Goal: Find specific page/section: Find specific page/section

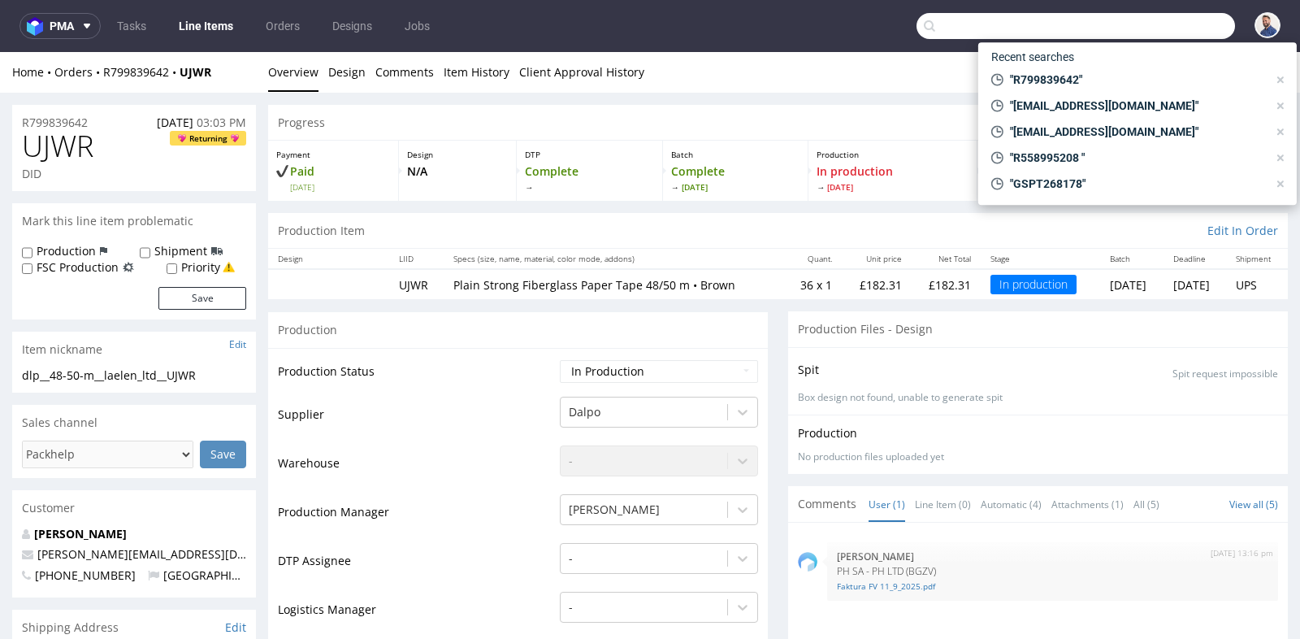
scroll to position [144, 0]
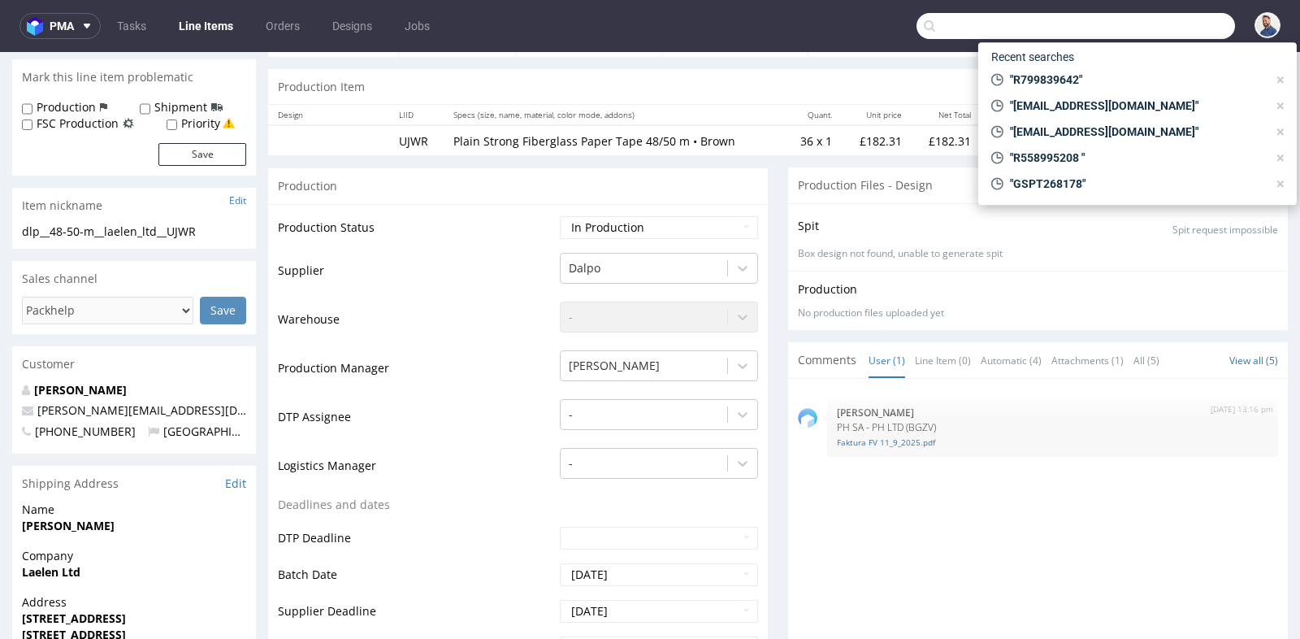
click at [1135, 37] on input "text" at bounding box center [1076, 26] width 319 height 26
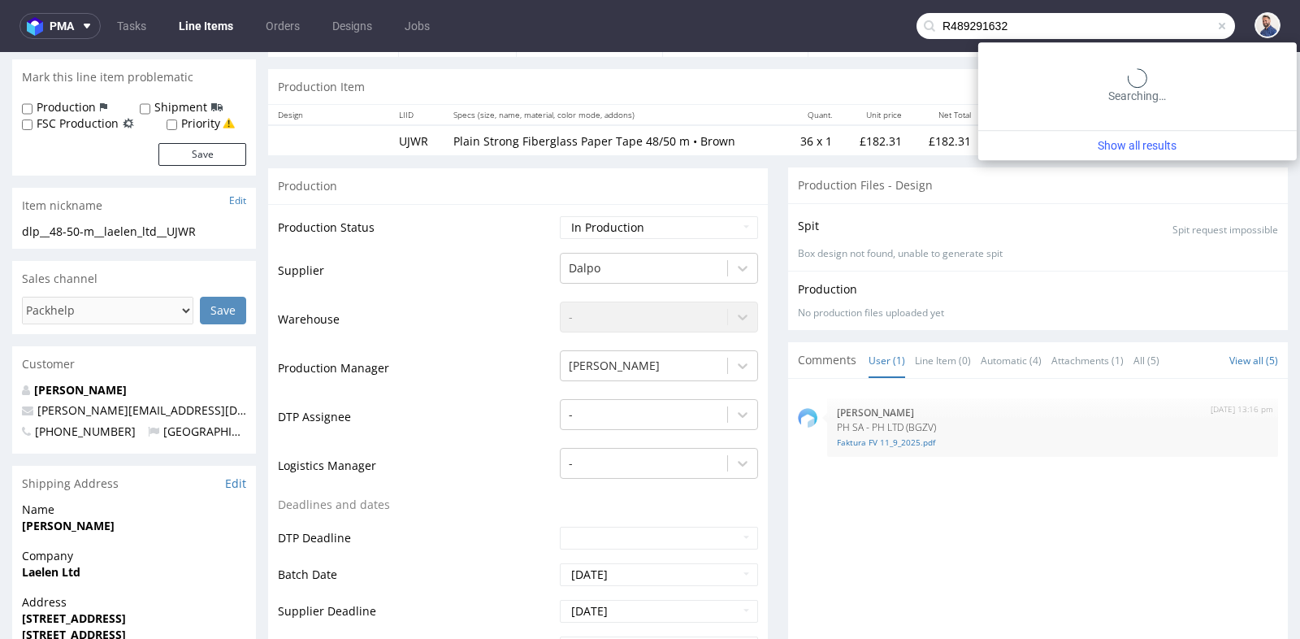
type input "R489291632"
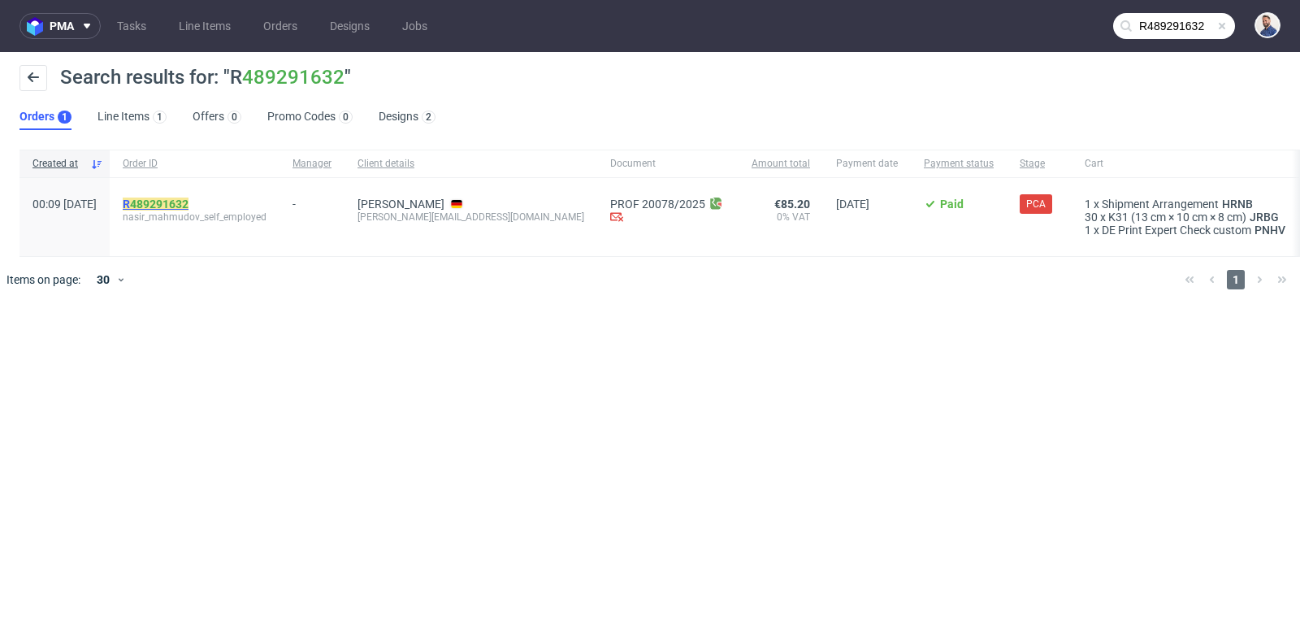
click at [183, 204] on mark "R 489291632" at bounding box center [156, 203] width 66 height 13
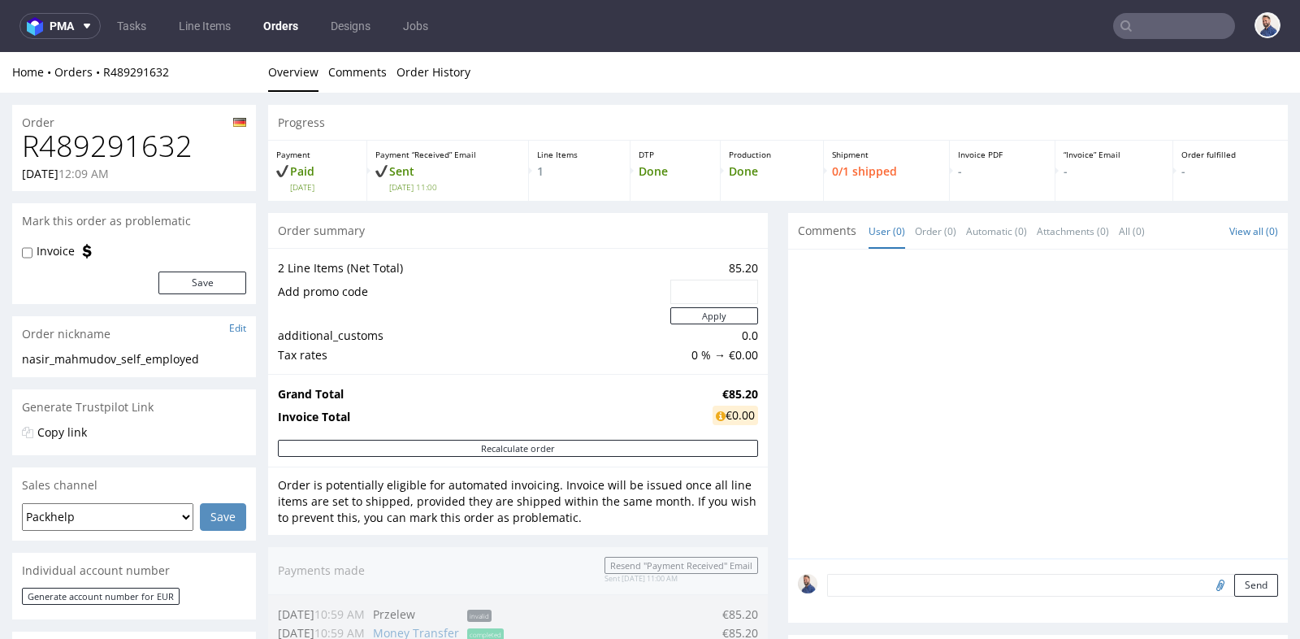
click at [774, 386] on div "Progress Payment Paid [DATE] Payment “Received” Email Sent [DATE] 11:00 Line It…" at bounding box center [778, 630] width 1020 height 1051
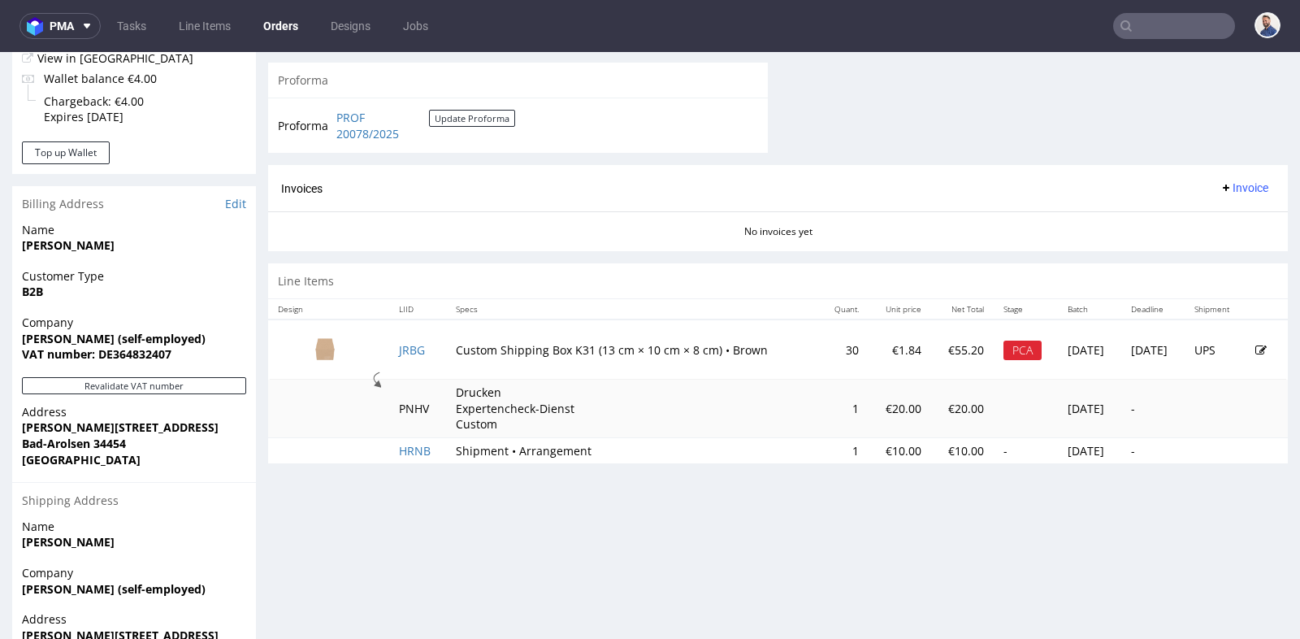
scroll to position [686, 0]
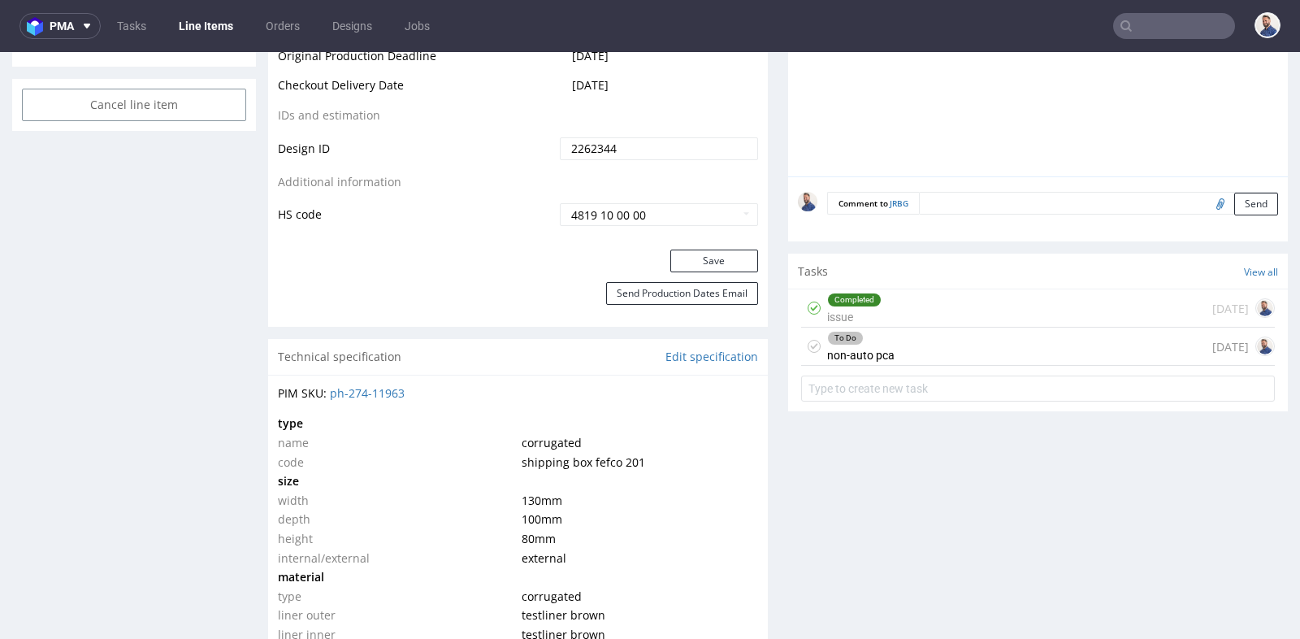
scroll to position [939, 0]
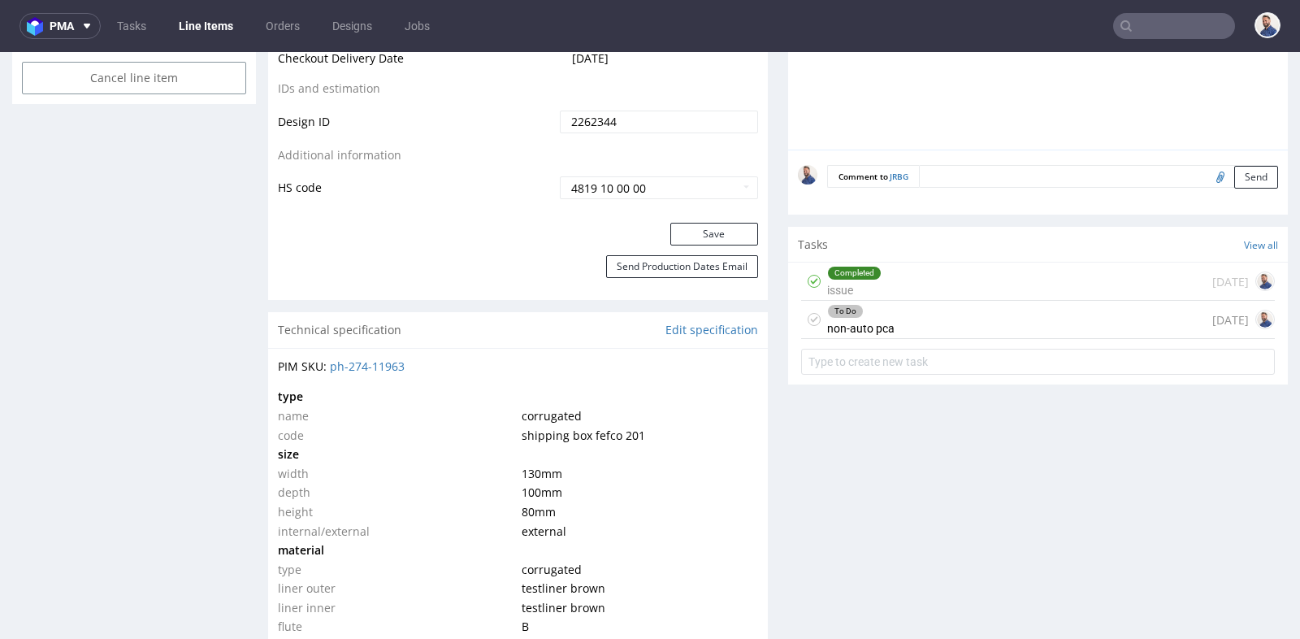
click at [908, 317] on div "To Do non-auto pca [DATE]" at bounding box center [1038, 320] width 474 height 38
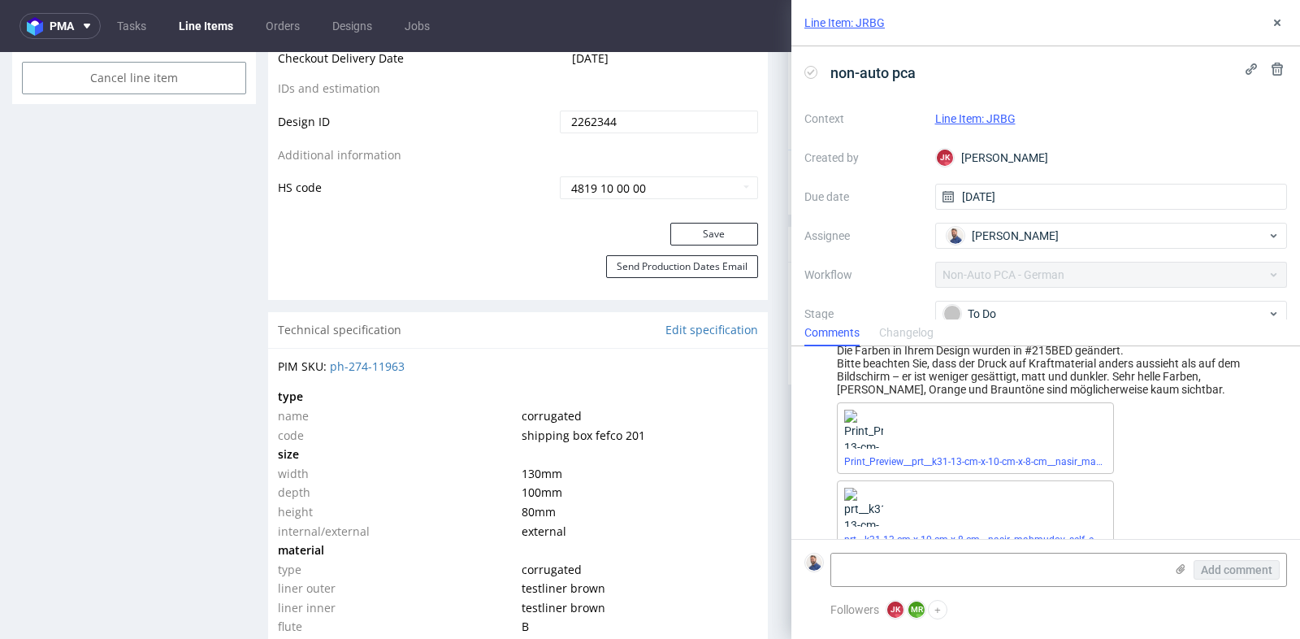
scroll to position [66, 0]
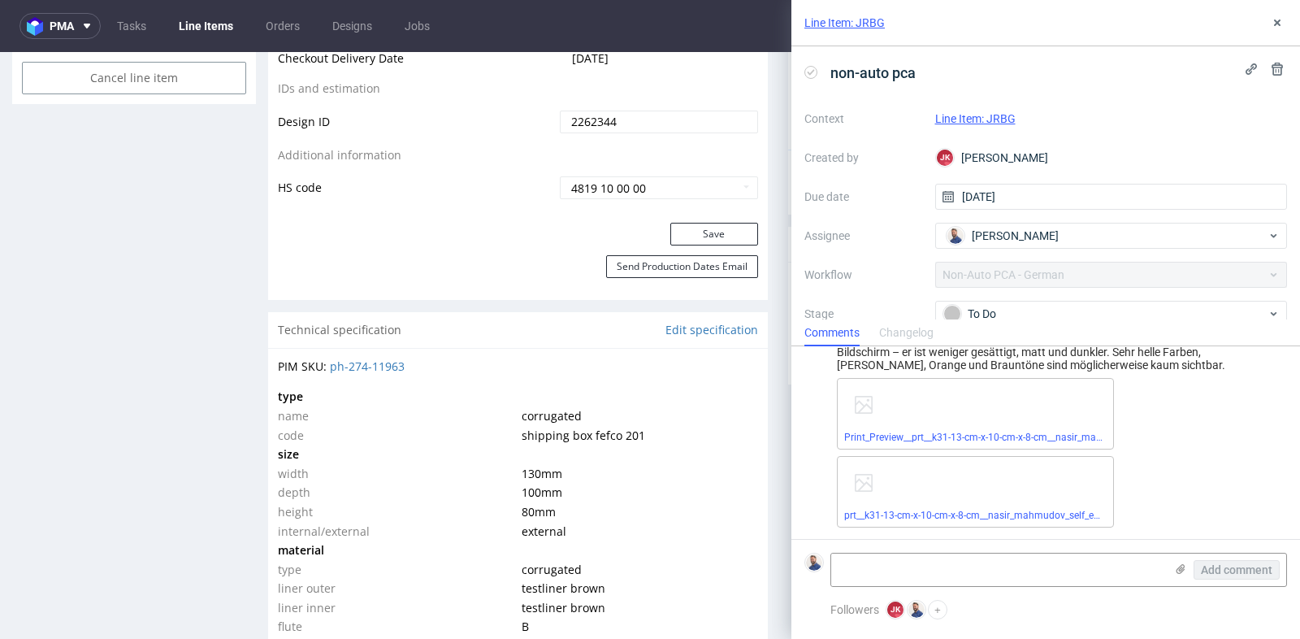
click at [1130, 398] on div "Print_Preview__prt__k31-13-cm-x-10-cm-x-8-cm__nasir_mahmudov_self_employed__JRB…" at bounding box center [1059, 453] width 444 height 150
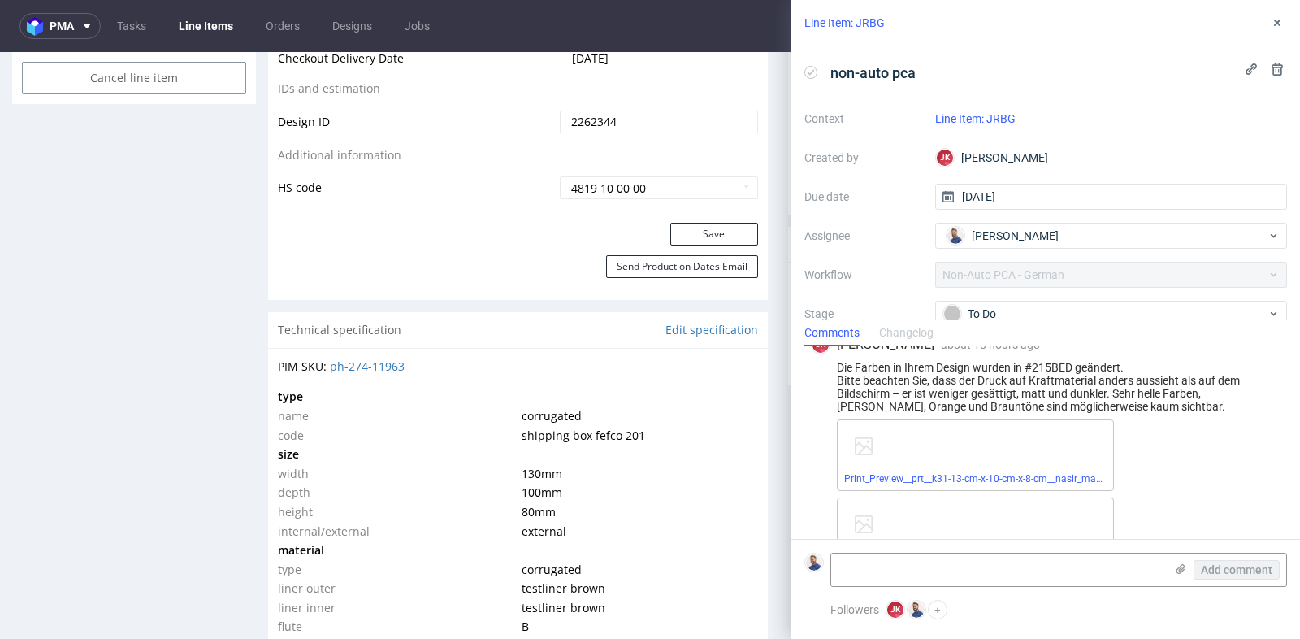
scroll to position [0, 0]
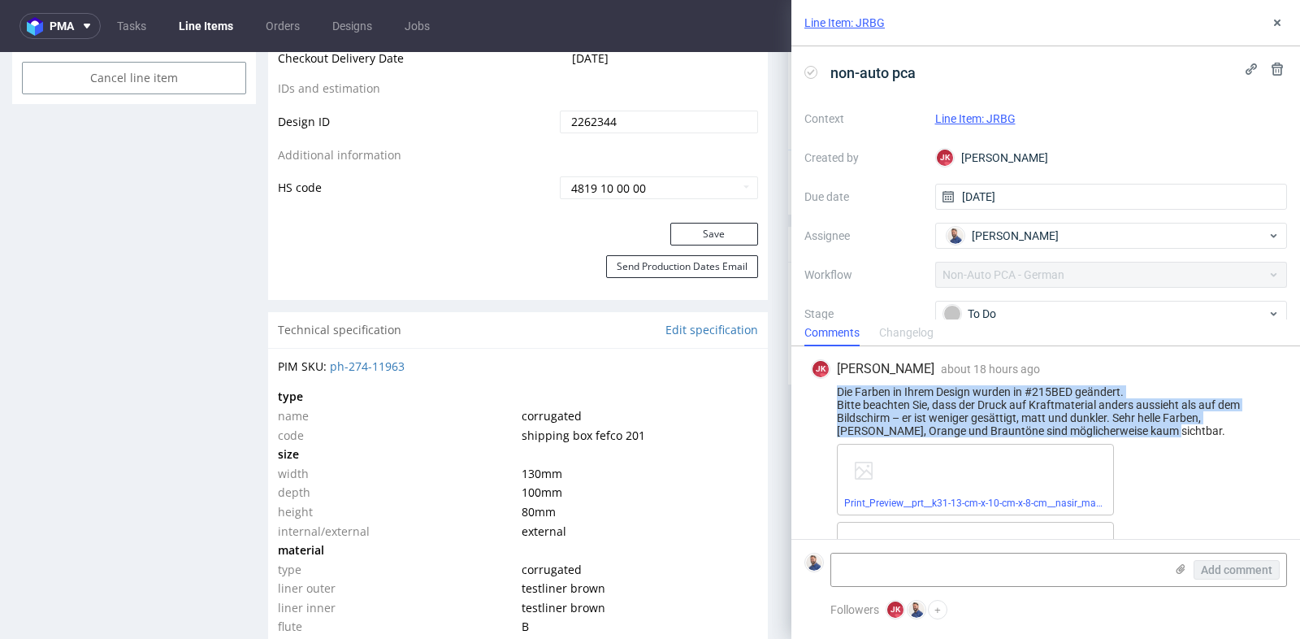
drag, startPoint x: 1116, startPoint y: 427, endPoint x: 1122, endPoint y: 371, distance: 55.6
click at [1122, 371] on div "[PERSON_NAME] [PERSON_NAME] about 18 hours ago [DATE] 14:35 Die Farben in Ihrem…" at bounding box center [1046, 476] width 483 height 260
copy div "[DATE] 14:35 Die Farben in Ihrem Design wurden in #215BED geändert. Bitte beach…"
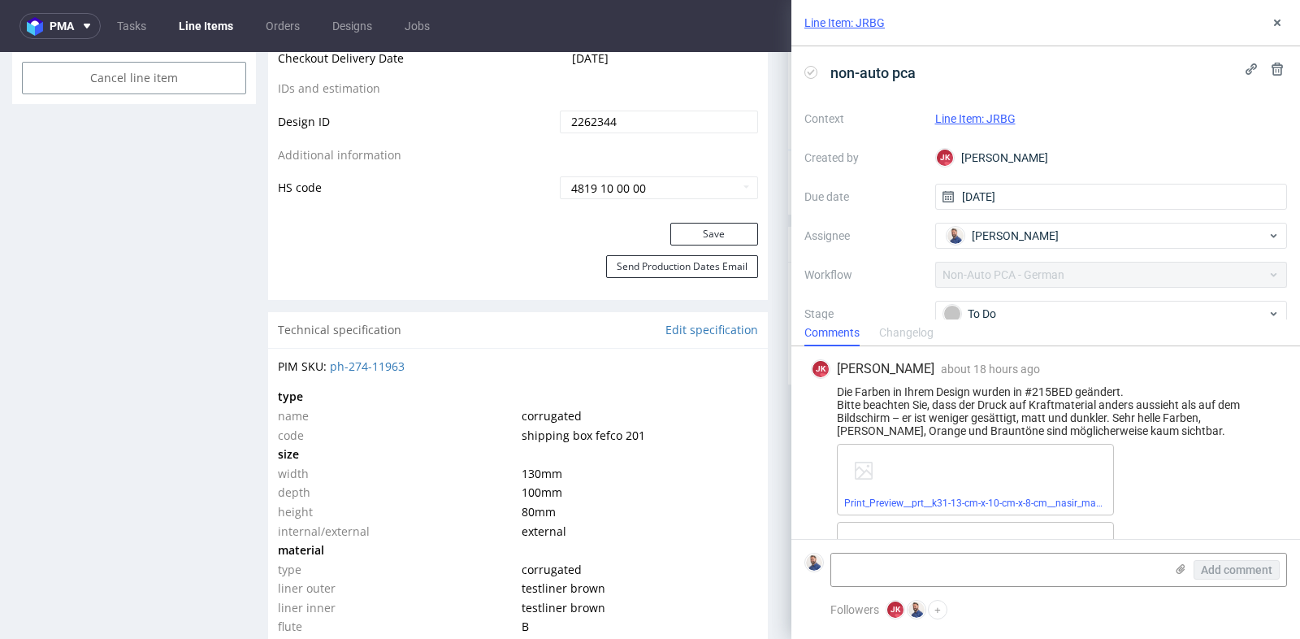
click at [1152, 452] on div "Print_Preview__prt__k31-13-cm-x-10-cm-x-8-cm__nasir_mahmudov_self_employed__JRB…" at bounding box center [1059, 519] width 444 height 150
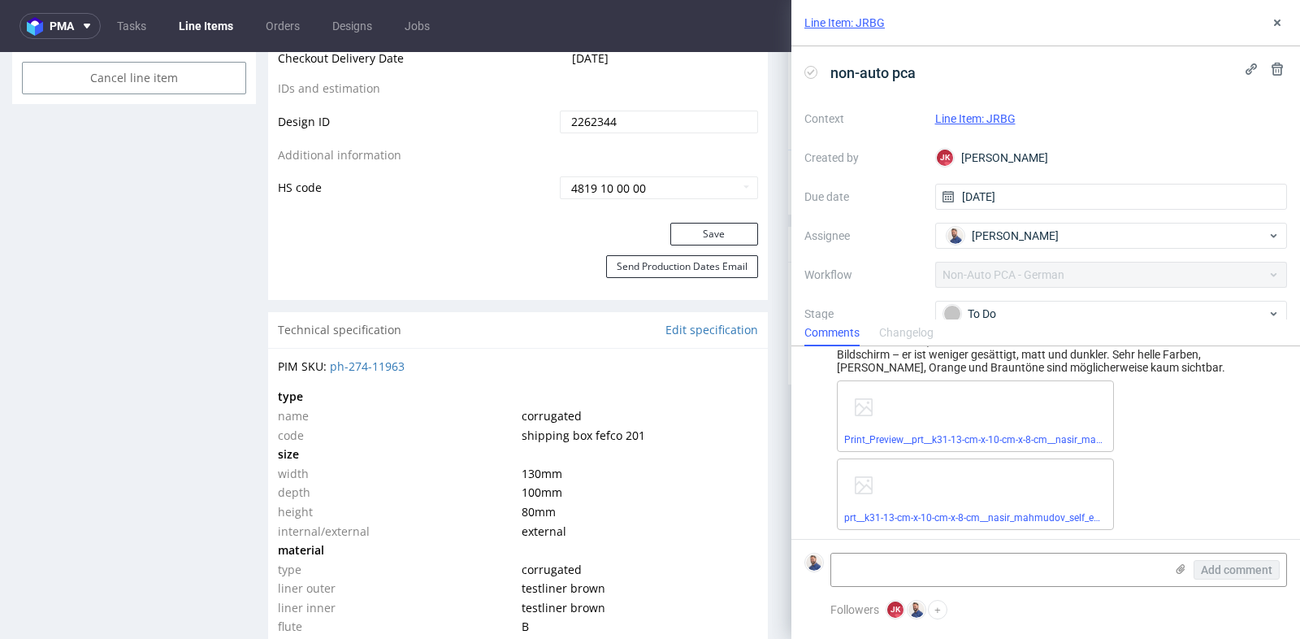
scroll to position [66, 0]
click at [1074, 436] on link "Print_Preview__prt__k31-13-cm-x-10-cm-x-8-cm__nasir_mahmudov_self_employed__JRB…" at bounding box center [1128, 437] width 569 height 11
click at [956, 480] on div "prt__k31-13-cm-x-10-cm-x-8-cm__nasir_mahmudov_self_employed__JRBG__d2262344__oR…" at bounding box center [975, 492] width 277 height 72
click at [958, 515] on link "prt__k31-13-cm-x-10-cm-x-8-cm__nasir_mahmudov_self_employed__JRBG__d2262344__oR…" at bounding box center [1094, 515] width 501 height 11
click at [1279, 19] on icon at bounding box center [1277, 22] width 13 height 13
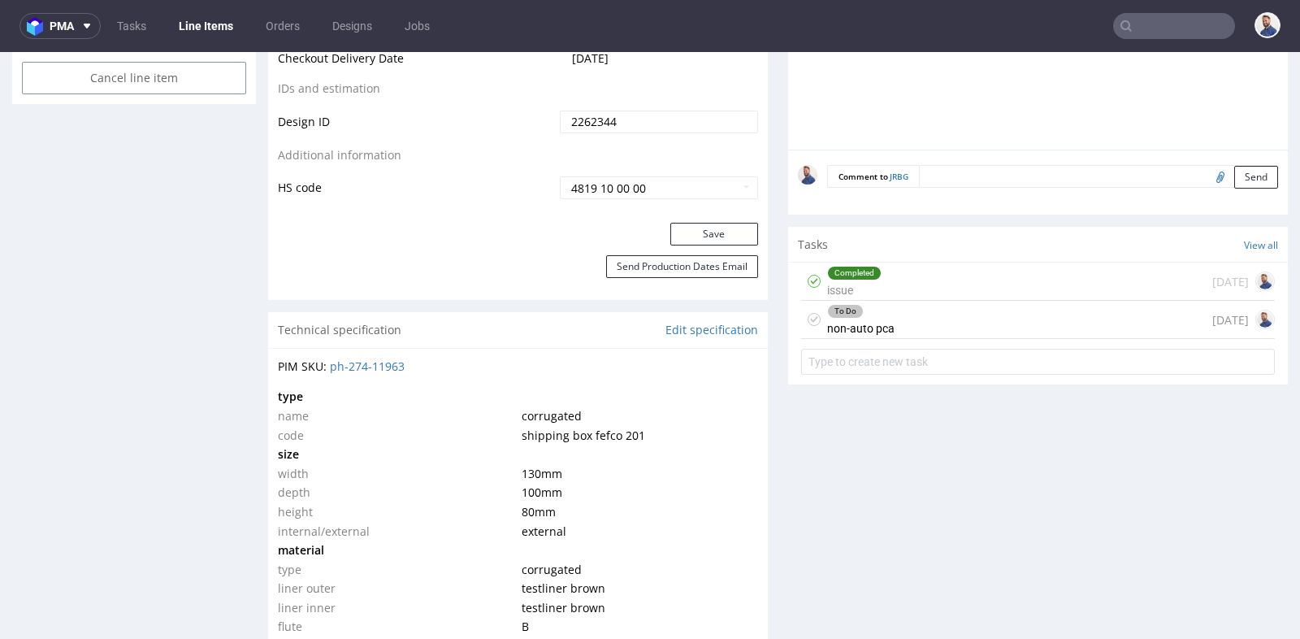
click at [1178, 23] on input "text" at bounding box center [1174, 26] width 122 height 26
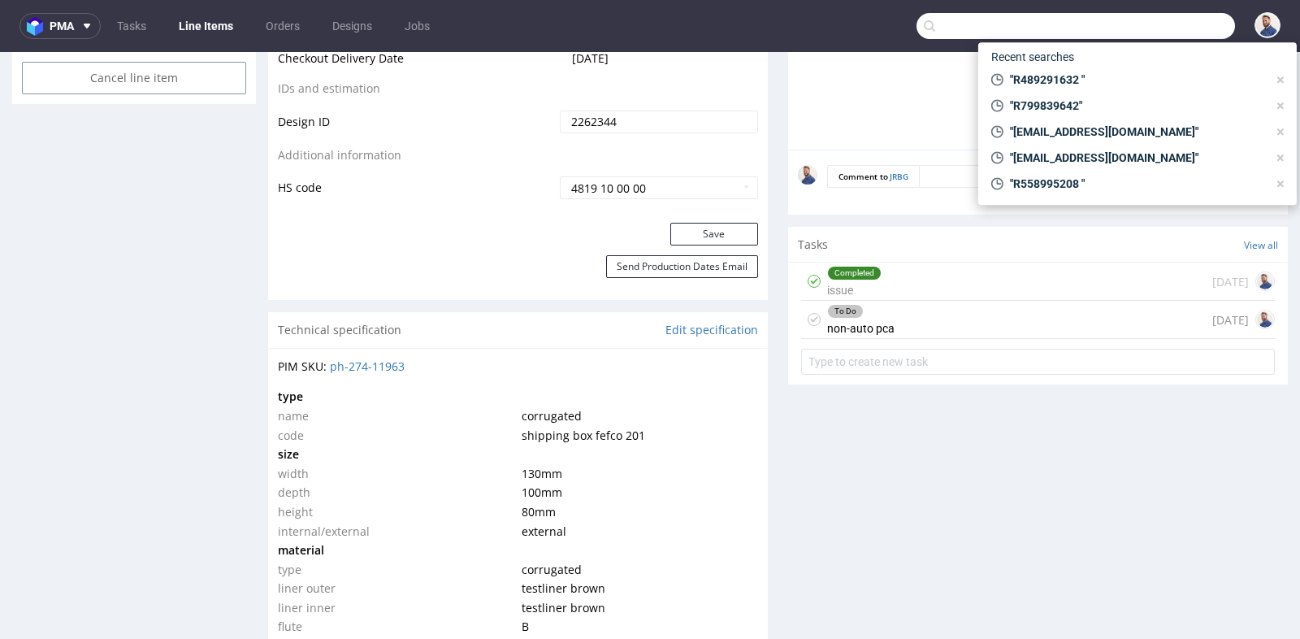
paste input "R892496058"
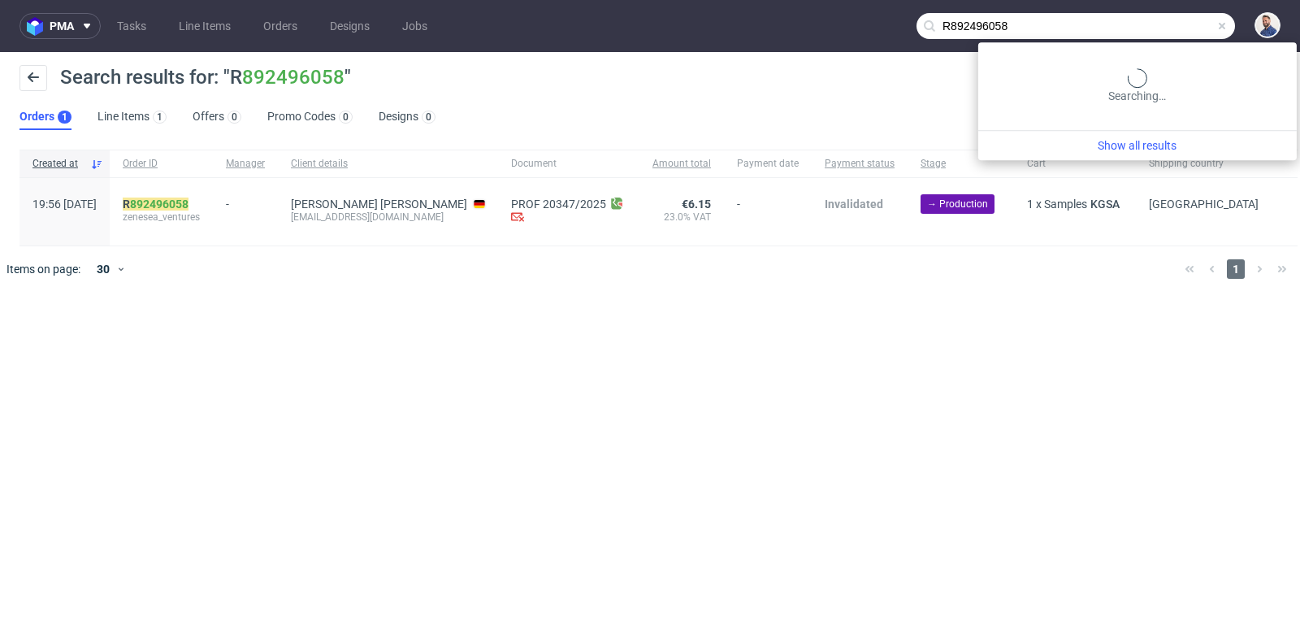
click at [1156, 24] on input "R892496058" at bounding box center [1076, 26] width 319 height 26
paste input "096753144"
type input "R096753144"
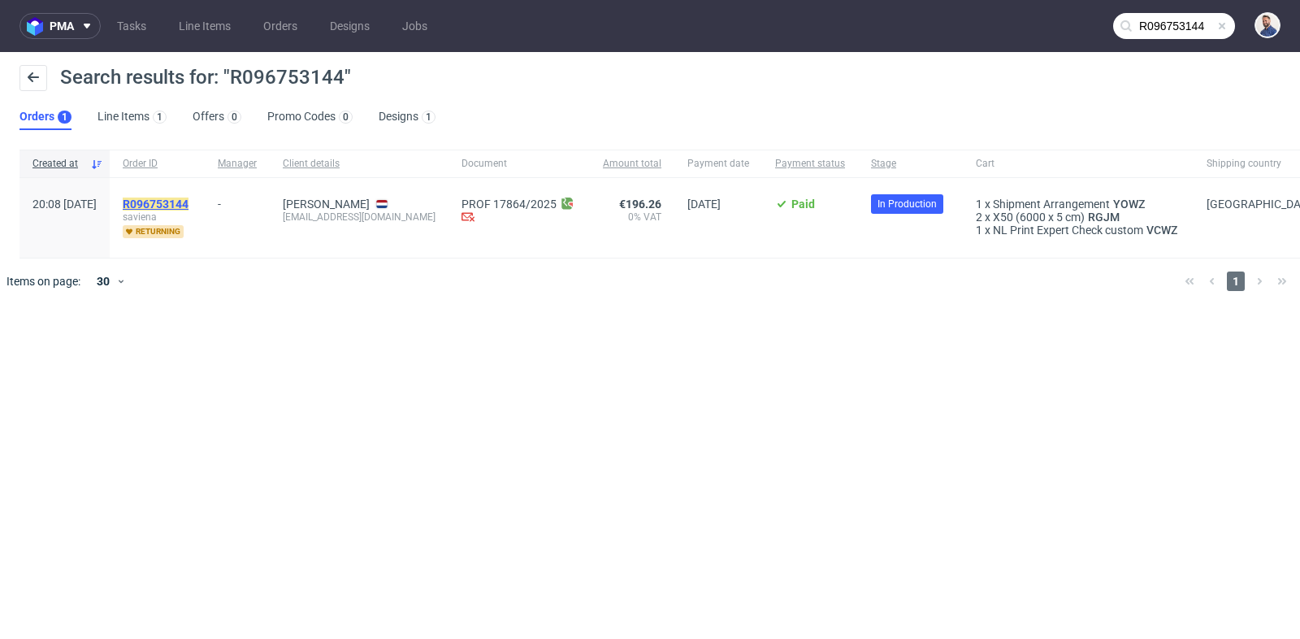
click at [189, 198] on mark "R096753144" at bounding box center [156, 203] width 66 height 13
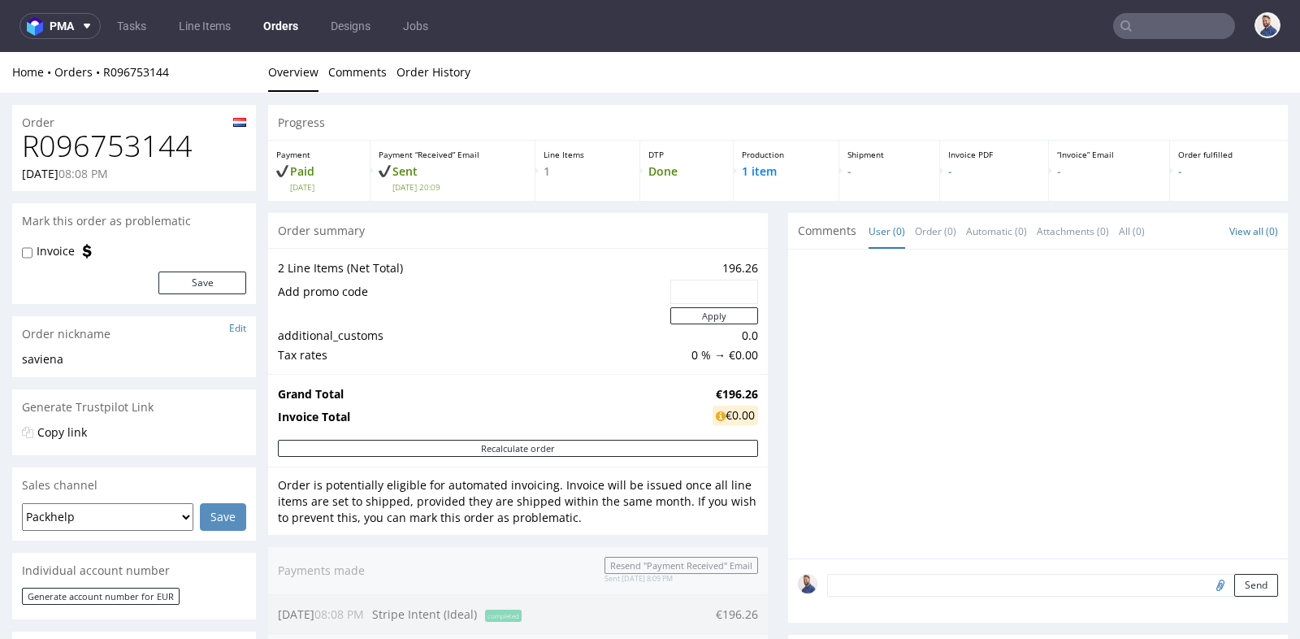
click at [763, 364] on div "Progress Payment Paid [DATE] Payment “Received” Email Sent [DATE] 20:09 Line It…" at bounding box center [778, 605] width 1020 height 1001
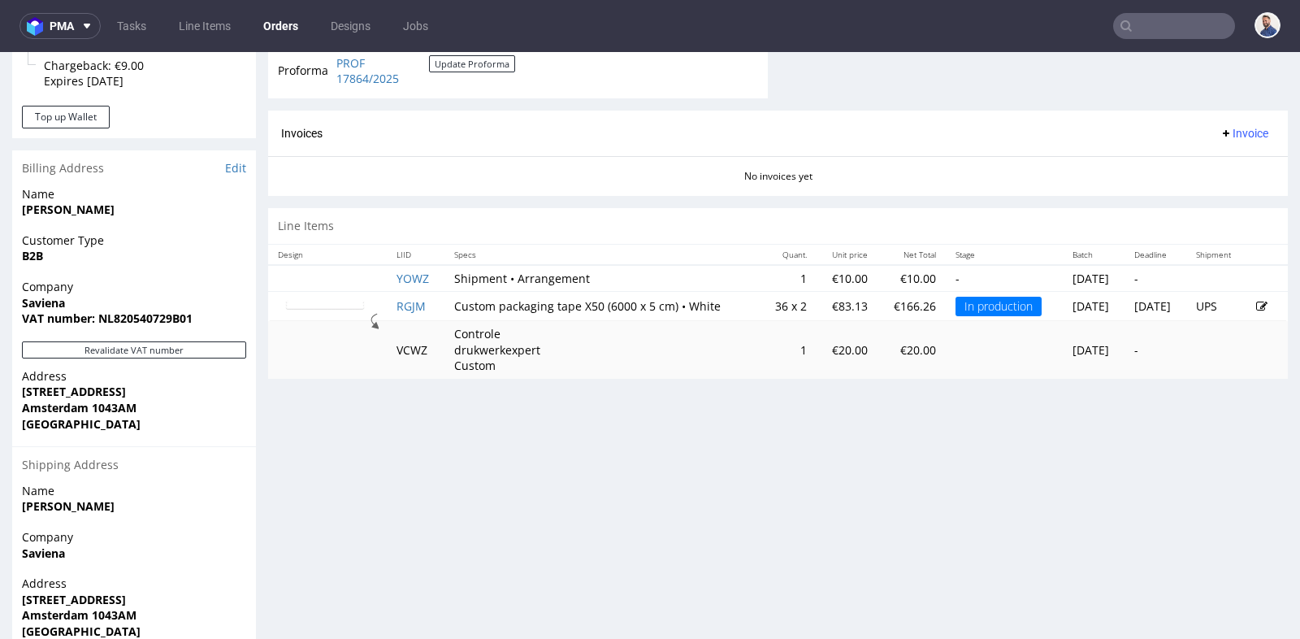
scroll to position [722, 0]
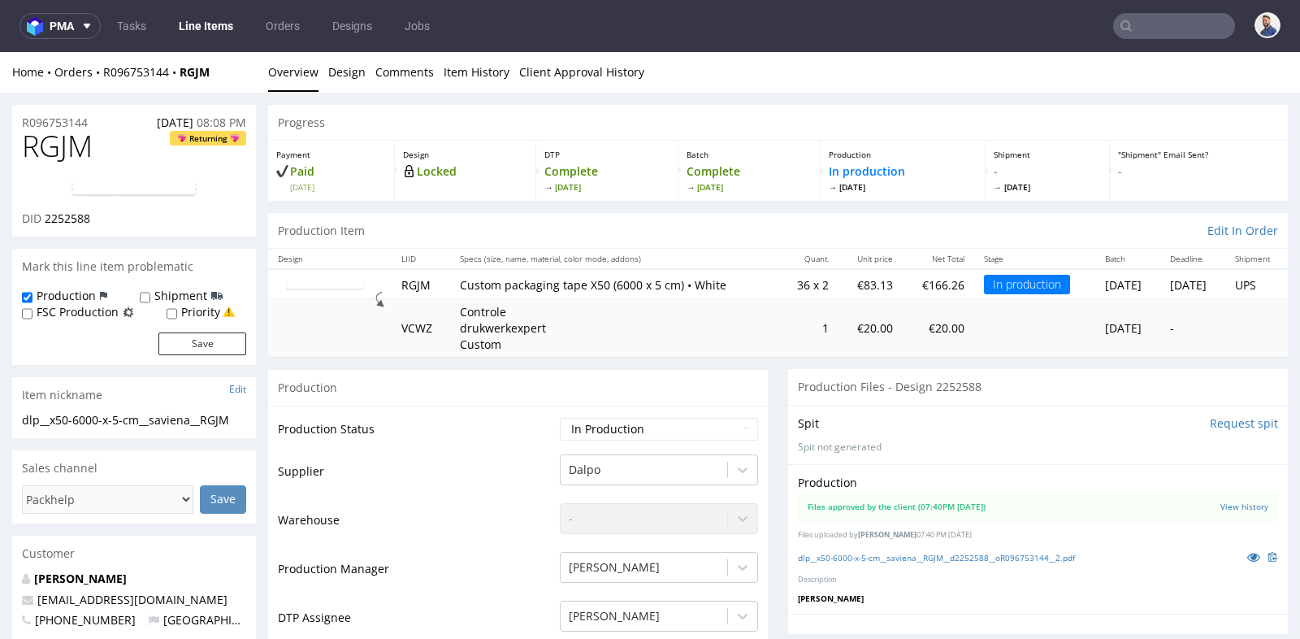
click at [562, 336] on p "Controle drukwerkexpert Custom" at bounding box center [521, 328] width 122 height 48
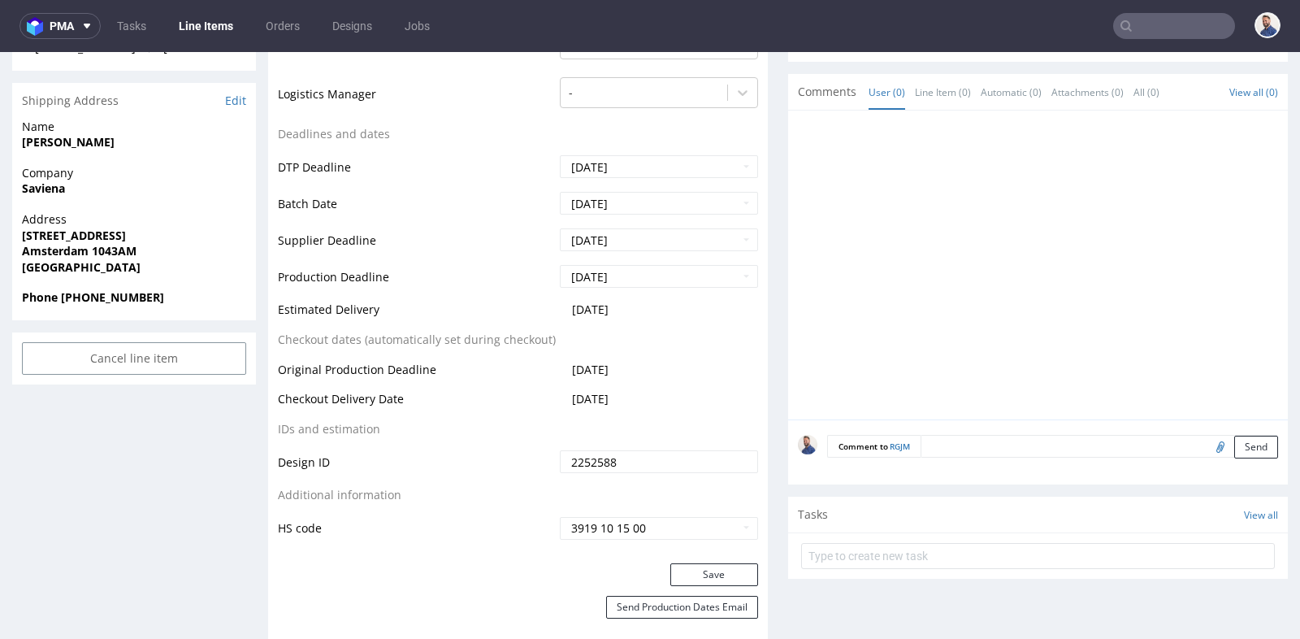
scroll to position [578, 0]
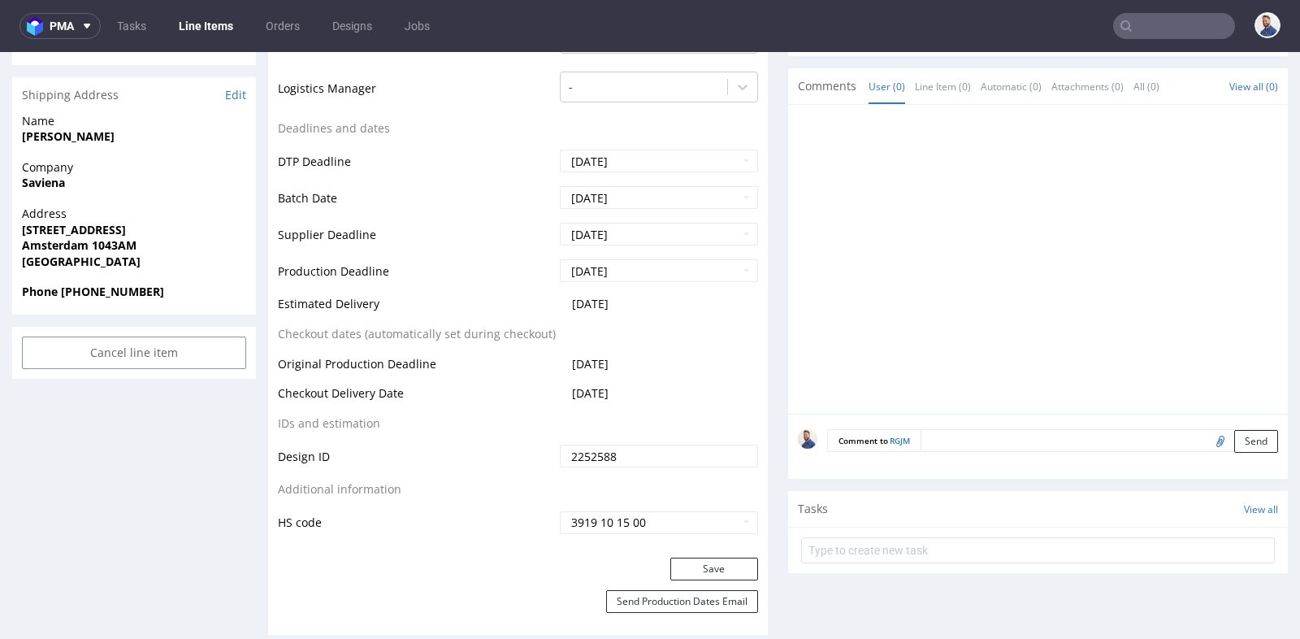
click at [740, 314] on td "[DATE]" at bounding box center [657, 309] width 202 height 30
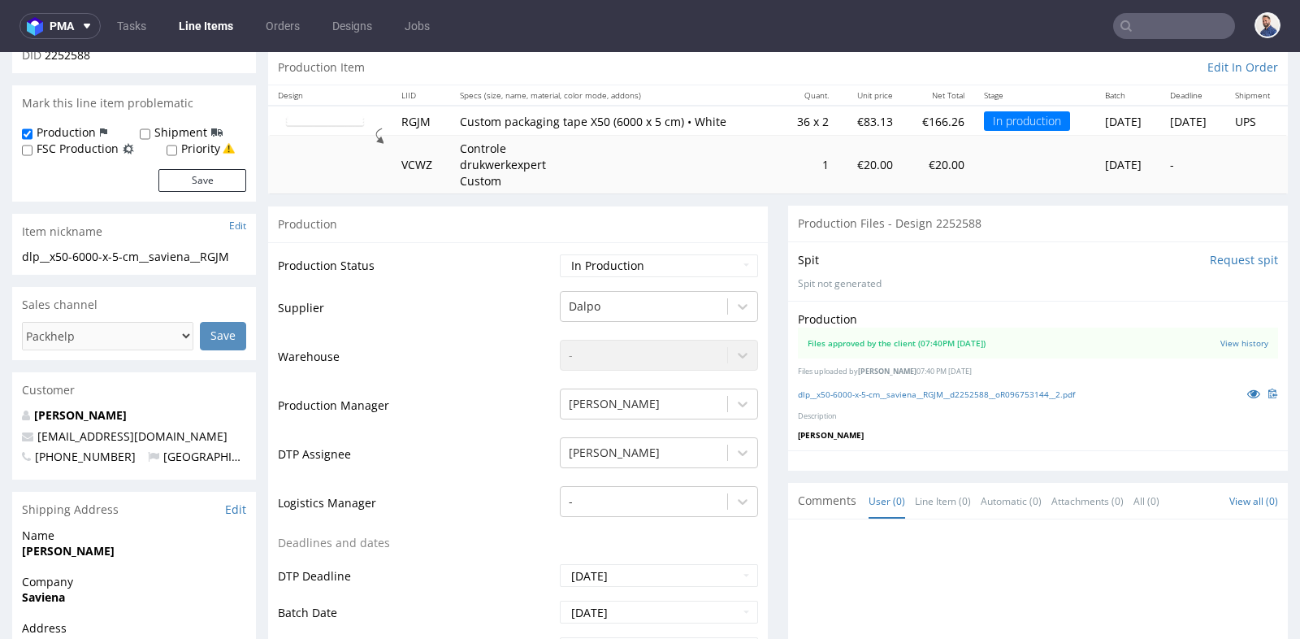
scroll to position [144, 0]
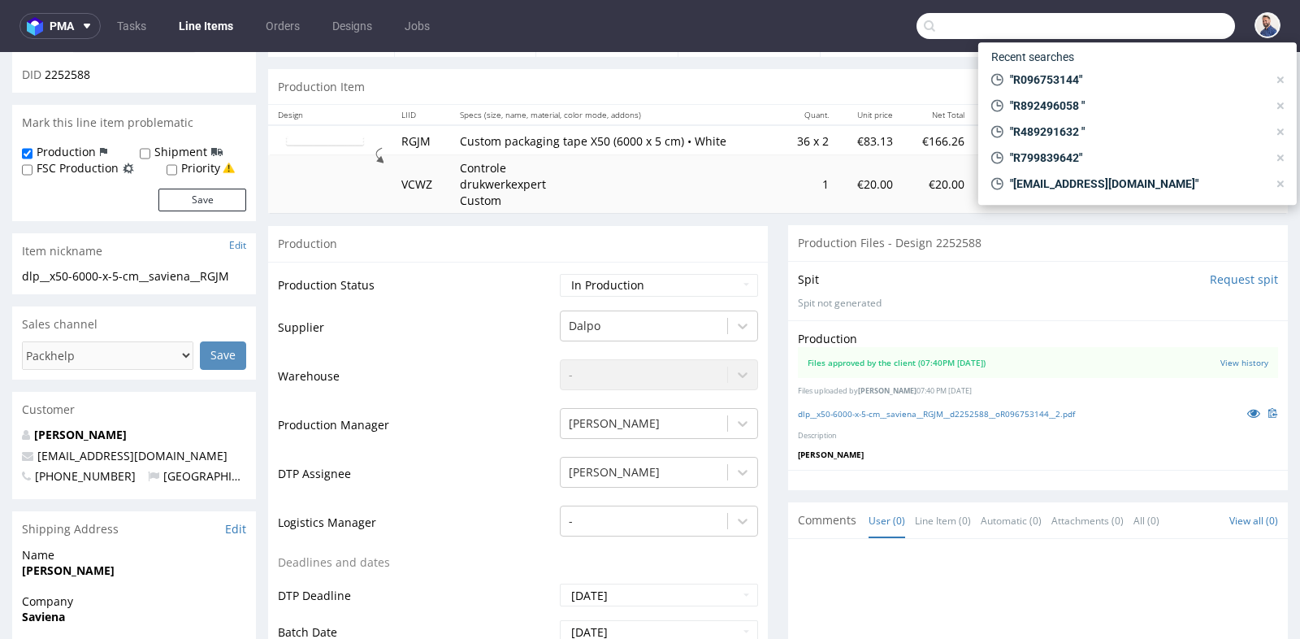
click at [1136, 22] on input "text" at bounding box center [1076, 26] width 319 height 26
paste input "[EMAIL_ADDRESS][DOMAIN_NAME]"
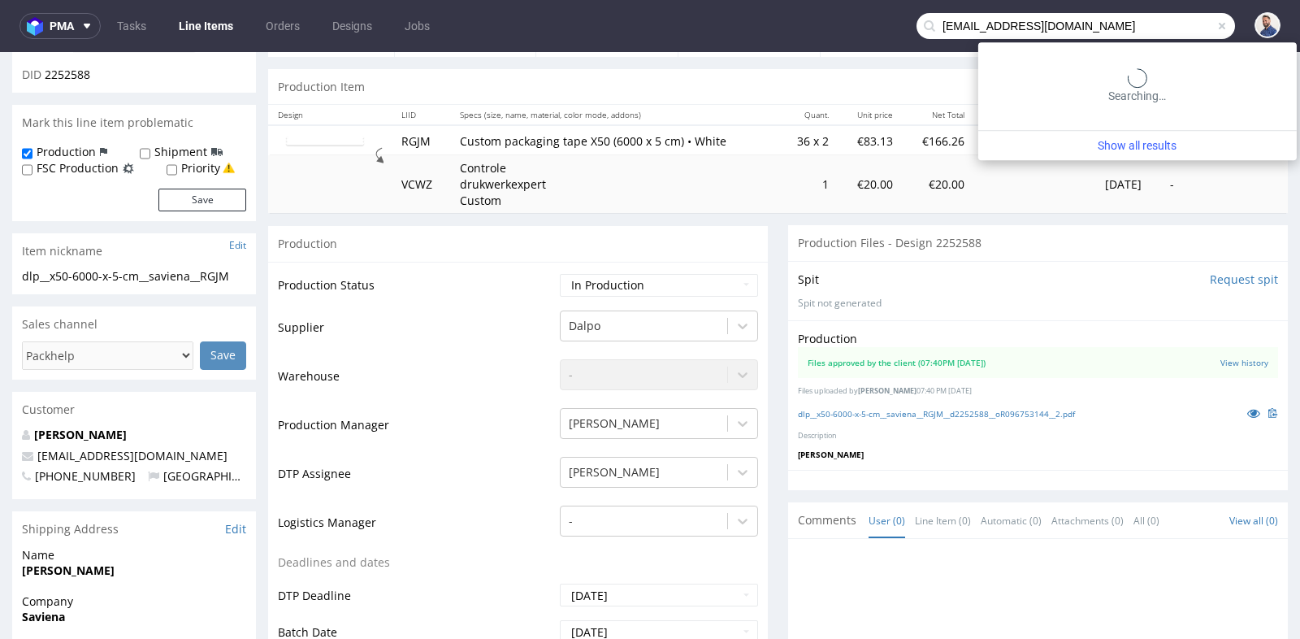
type input "[EMAIL_ADDRESS][DOMAIN_NAME]"
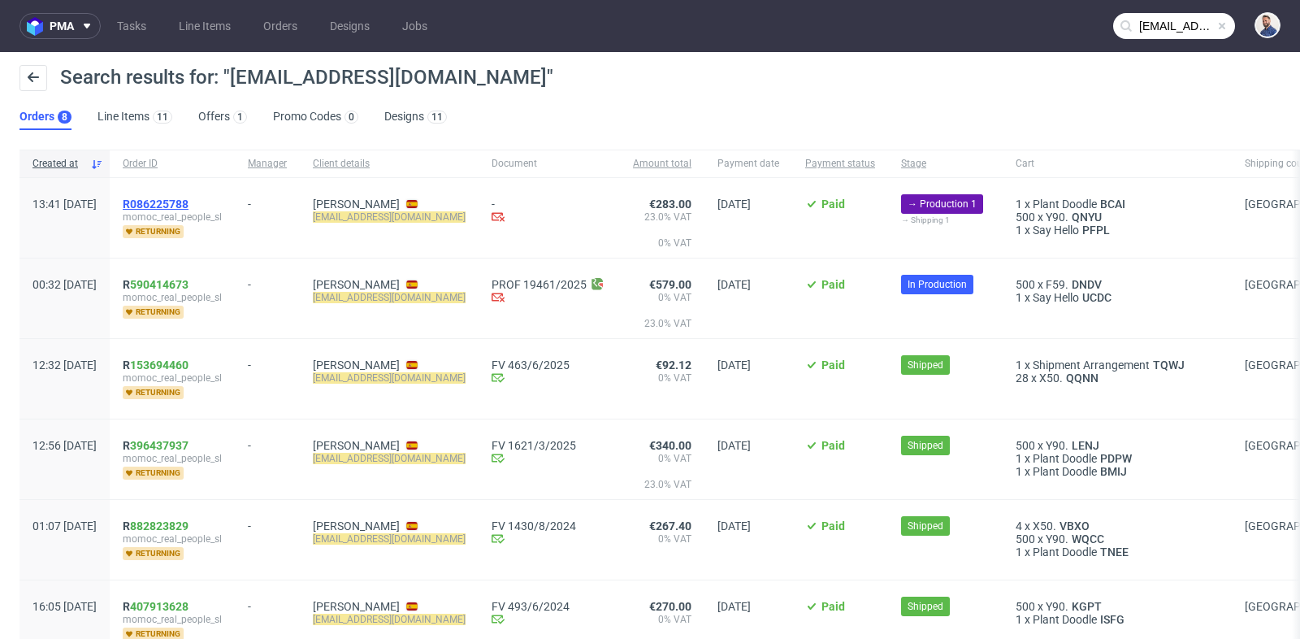
click at [189, 206] on span "R086225788" at bounding box center [156, 203] width 66 height 13
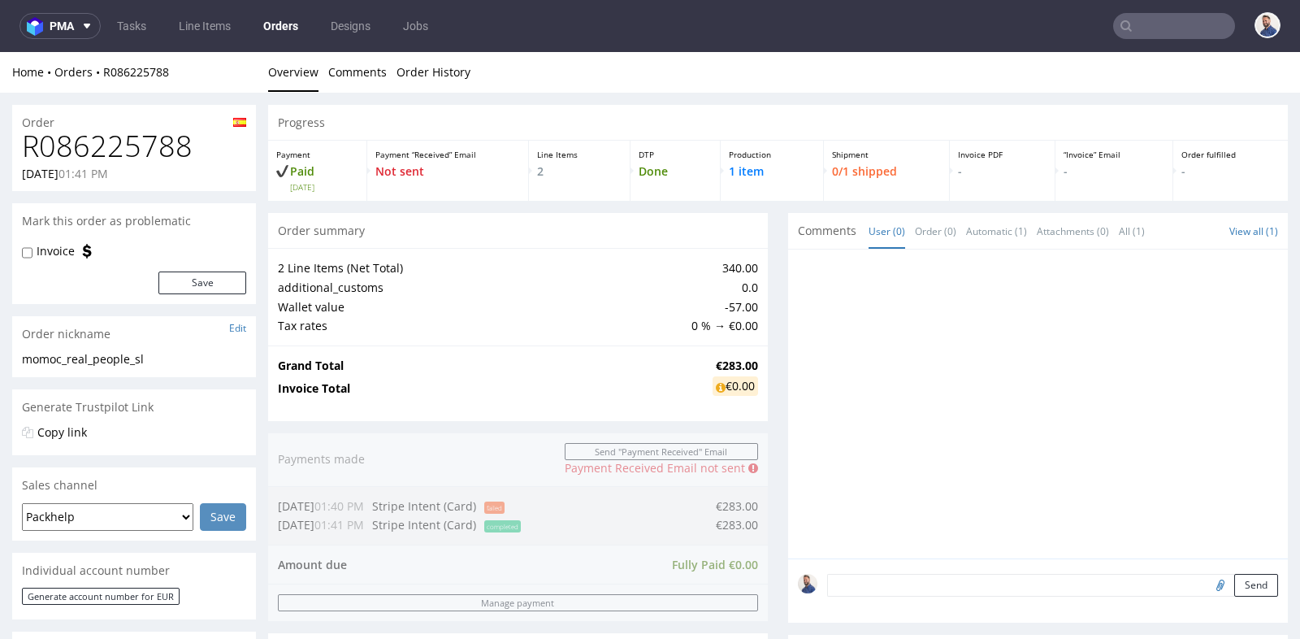
scroll to position [4, 0]
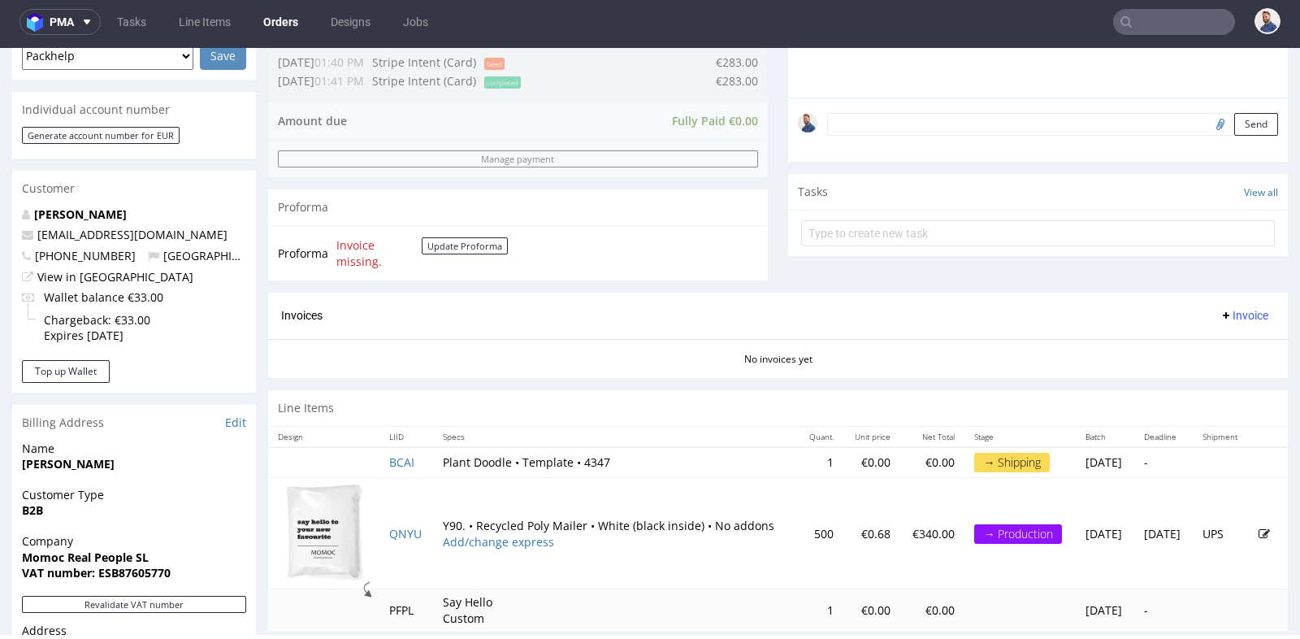
scroll to position [541, 0]
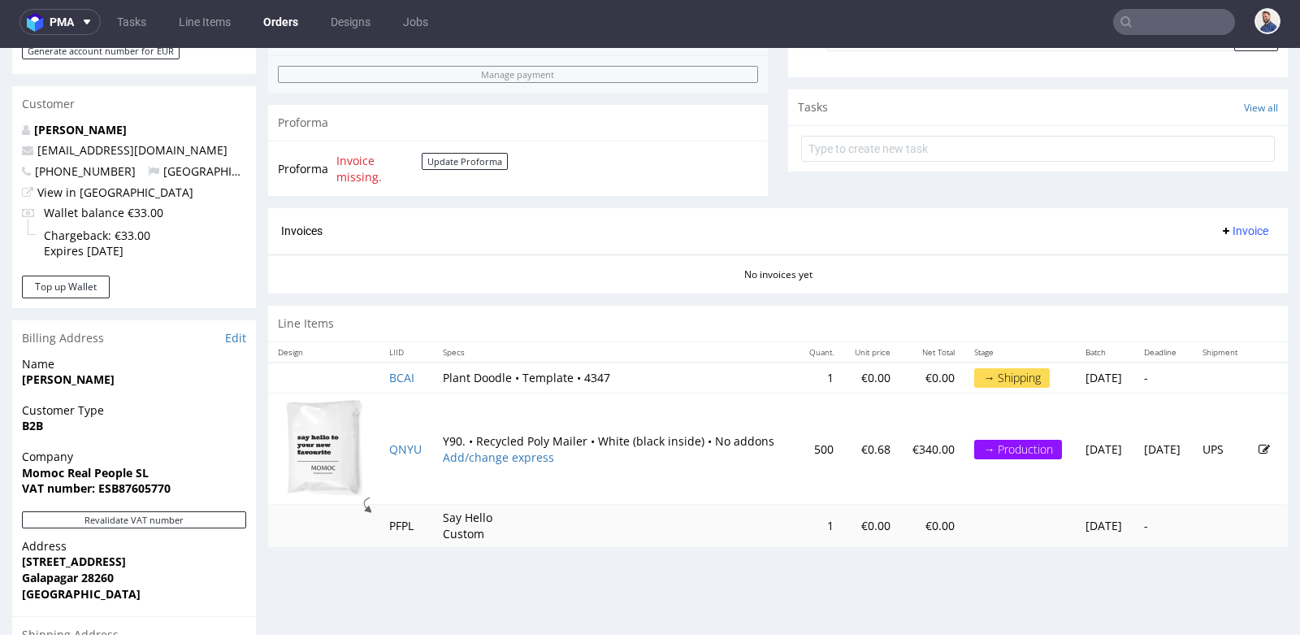
type input "[EMAIL_ADDRESS][DOMAIN_NAME]"
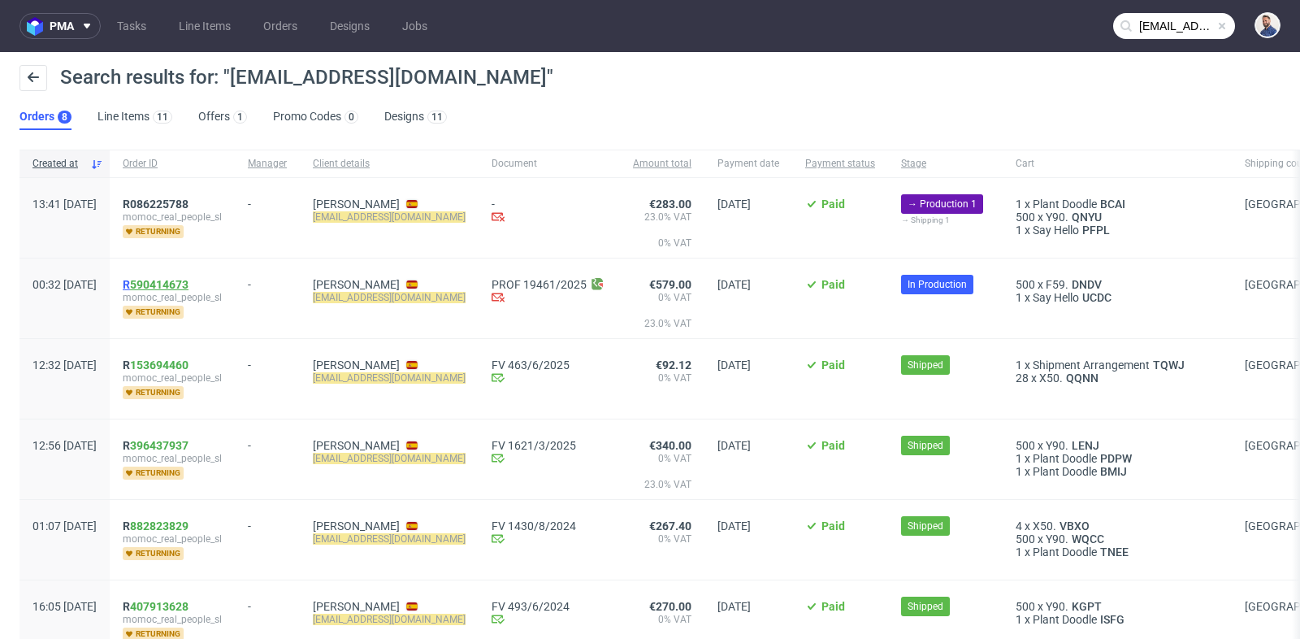
click at [189, 280] on link "590414673" at bounding box center [159, 284] width 59 height 13
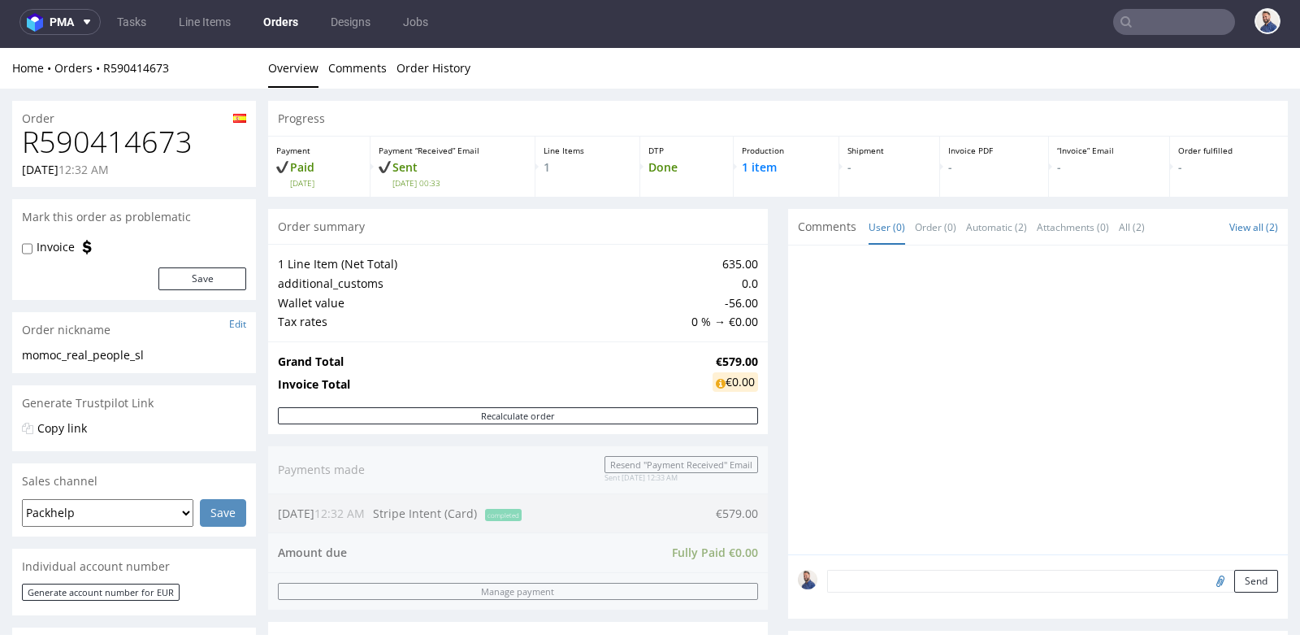
click at [767, 258] on div "Progress Payment Paid [DATE] Payment “Received” Email Sent [DATE] 00:33 Line It…" at bounding box center [778, 547] width 1020 height 892
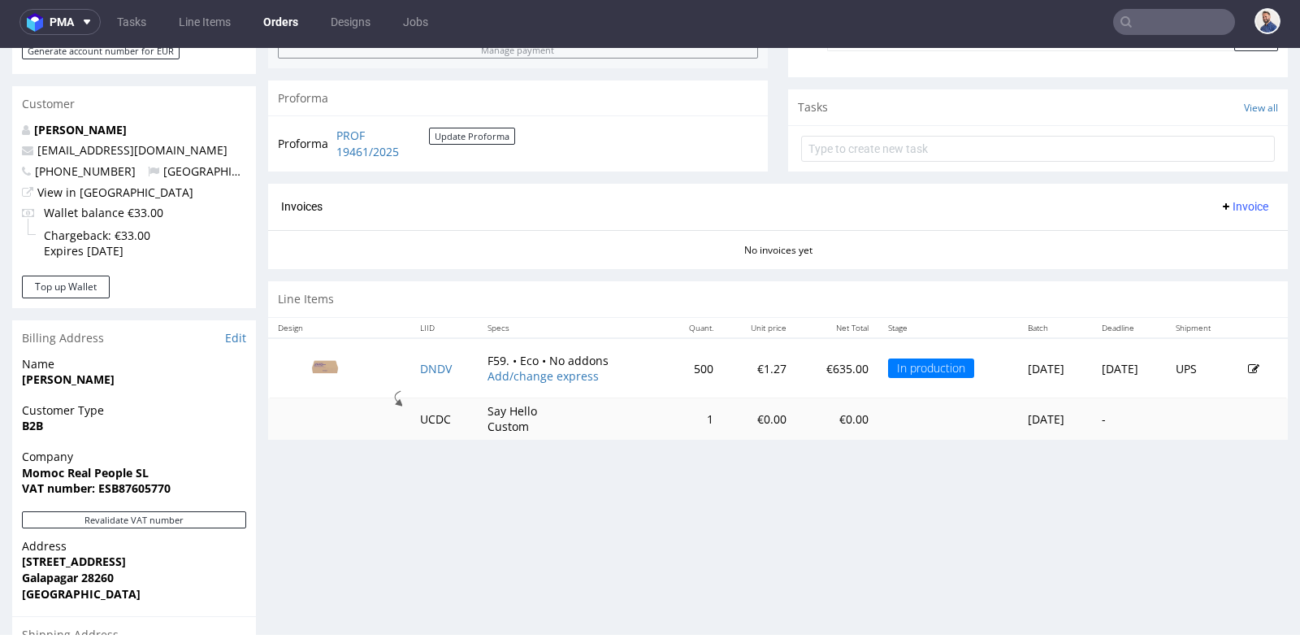
scroll to position [505, 0]
